Goal: Check status: Check status

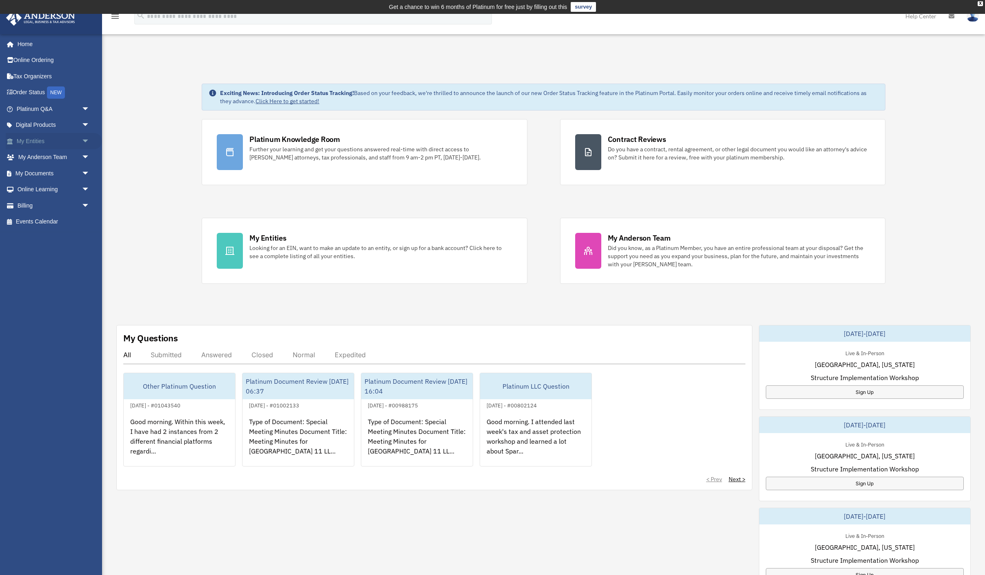
click at [85, 142] on span "arrow_drop_down" at bounding box center [90, 141] width 16 height 17
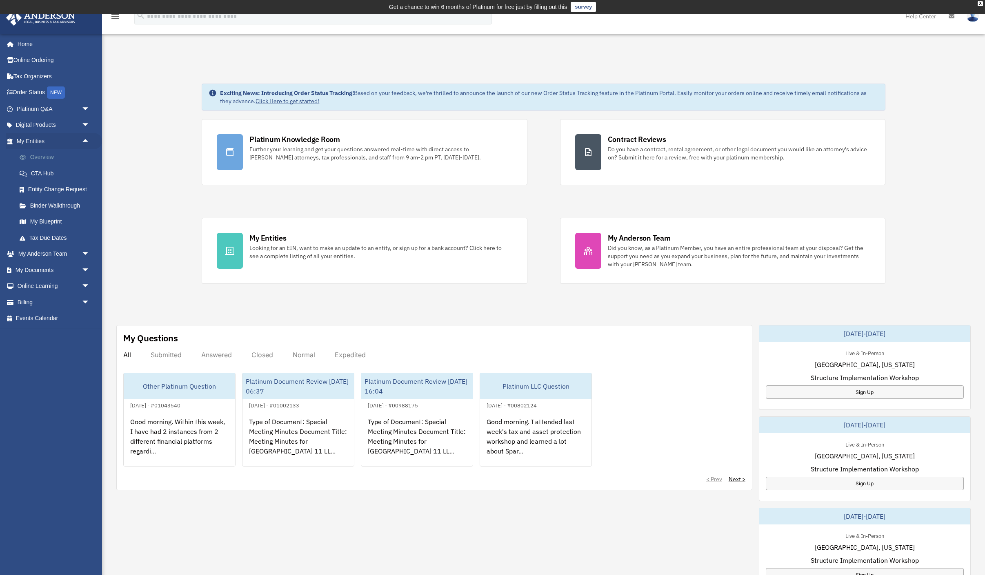
click at [33, 157] on link "Overview" at bounding box center [56, 157] width 91 height 16
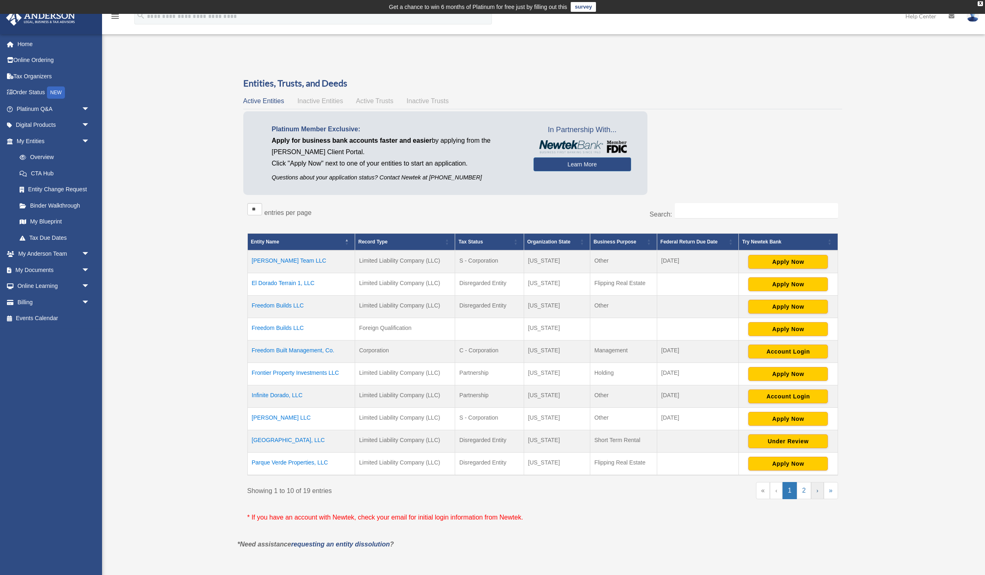
click at [816, 492] on link "›" at bounding box center [817, 490] width 13 height 17
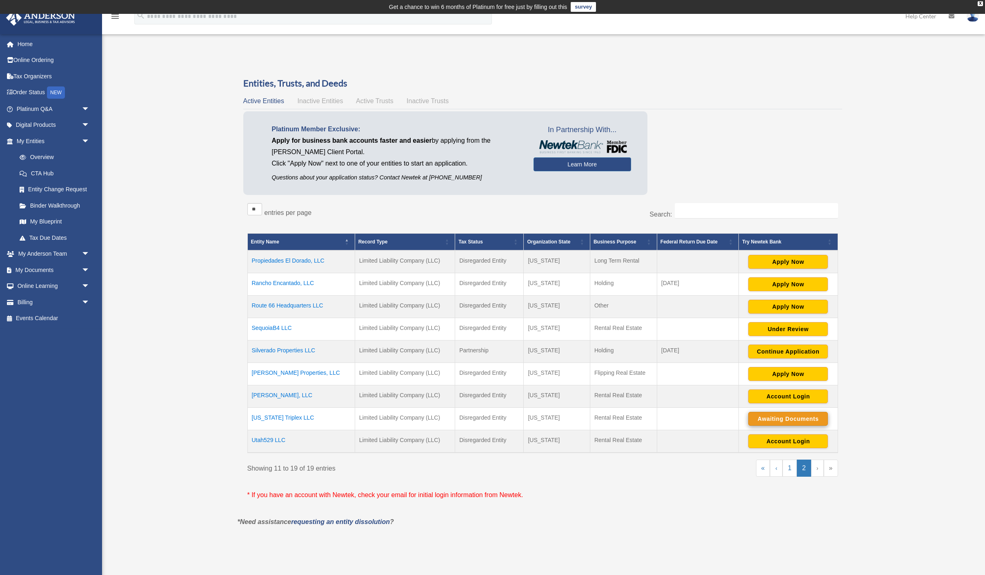
click at [810, 419] on button "Awaiting Documents" at bounding box center [788, 419] width 80 height 14
click at [808, 419] on button "Continue Application" at bounding box center [788, 419] width 80 height 14
click at [806, 420] on button "Continue Application" at bounding box center [788, 419] width 80 height 14
click at [818, 353] on button "Continue Application" at bounding box center [788, 352] width 80 height 14
click at [763, 470] on link "«" at bounding box center [763, 468] width 14 height 17
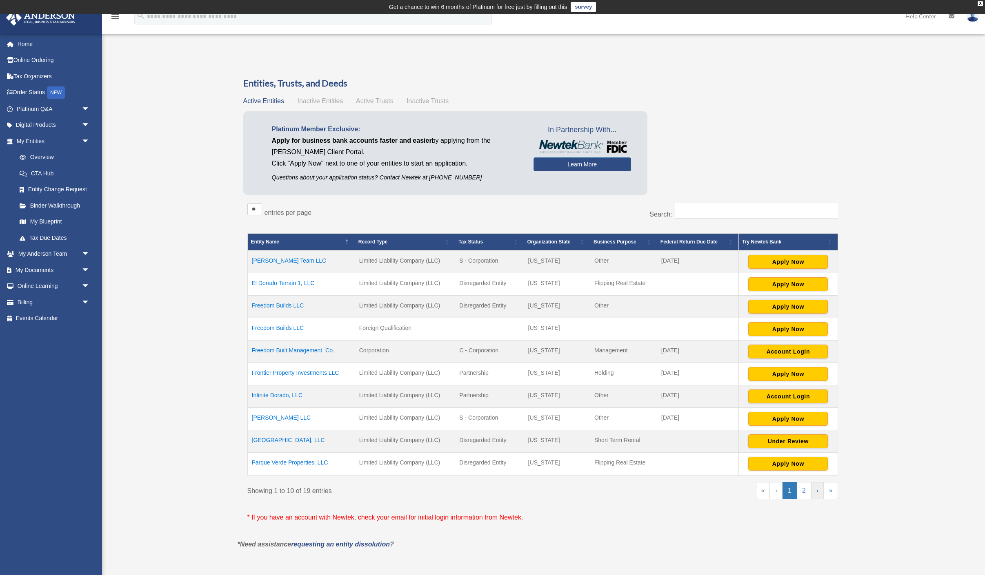
click at [820, 492] on link "›" at bounding box center [817, 490] width 13 height 17
